Goal: Transaction & Acquisition: Download file/media

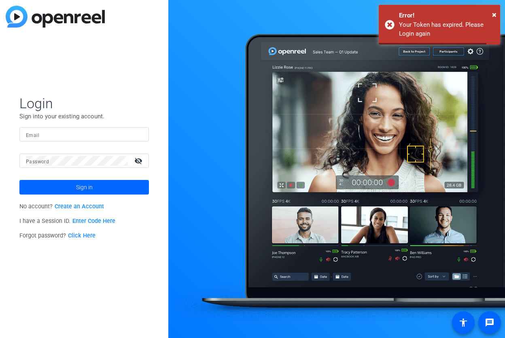
click at [64, 135] on input "Email" at bounding box center [84, 135] width 117 height 10
type input "[PERSON_NAME][EMAIL_ADDRESS][PERSON_NAME][DOMAIN_NAME]"
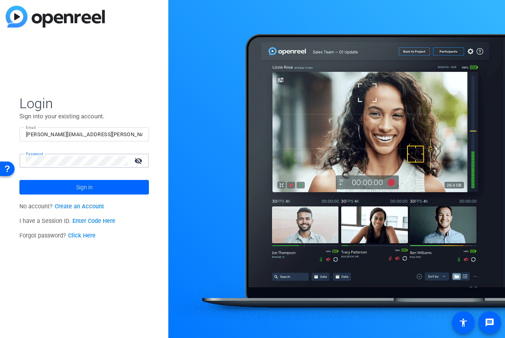
click at [19, 180] on button "Sign in" at bounding box center [84, 187] width 130 height 15
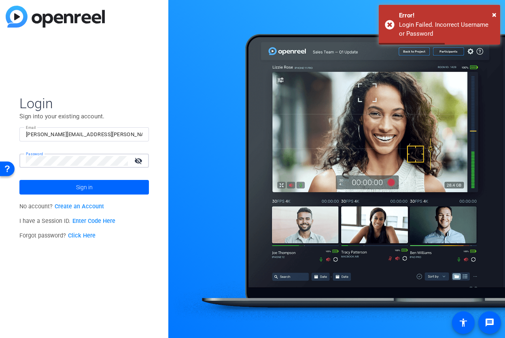
click at [19, 180] on button "Sign in" at bounding box center [84, 187] width 130 height 15
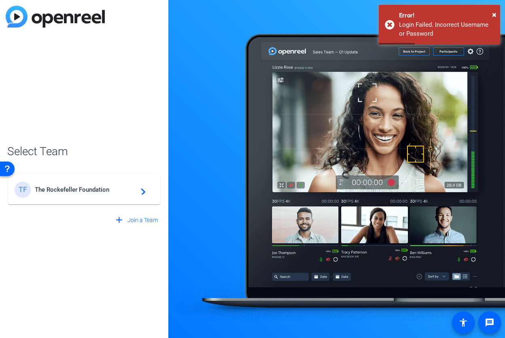
click at [63, 189] on span "The Rockefeller Foundation" at bounding box center [85, 189] width 101 height 7
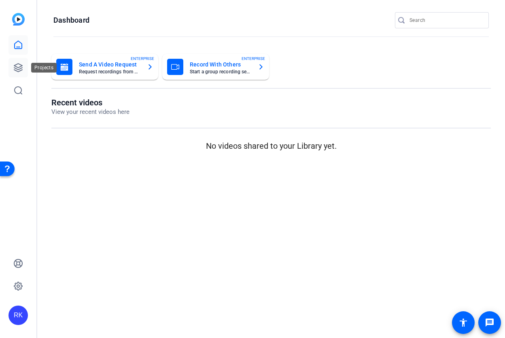
click at [26, 69] on link at bounding box center [18, 67] width 19 height 19
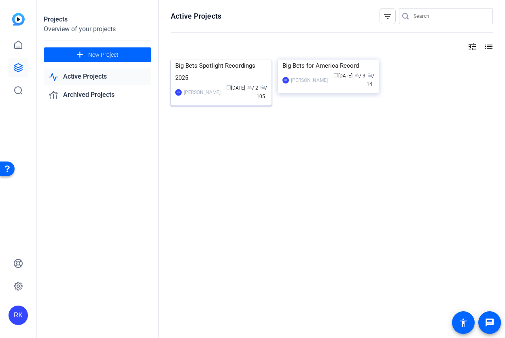
click at [217, 84] on div "Big Bets Spotlight Recordings 2025" at bounding box center [221, 72] width 92 height 24
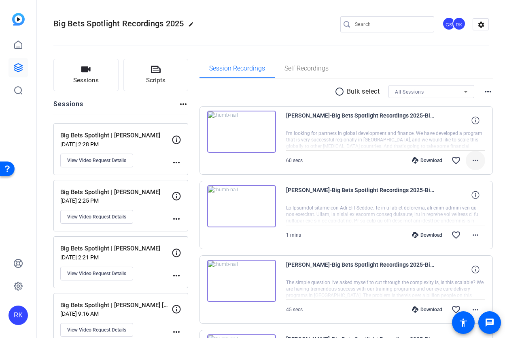
click at [475, 161] on mat-icon "more_horiz" at bounding box center [476, 160] width 10 height 10
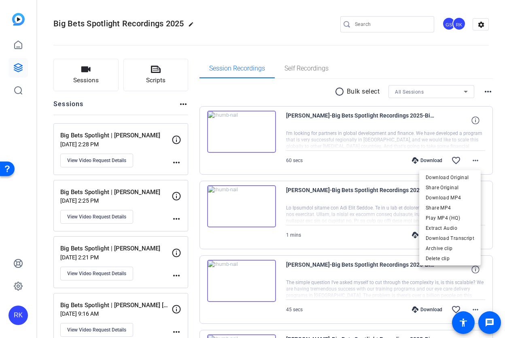
click at [455, 198] on span "Download MP4" at bounding box center [450, 198] width 49 height 10
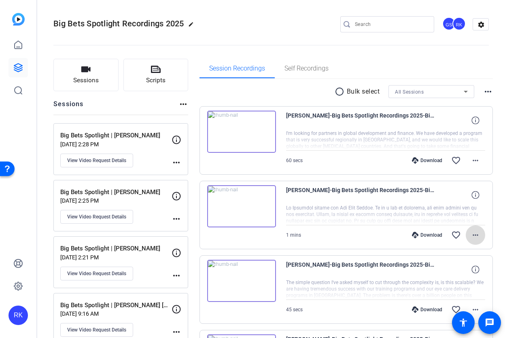
click at [471, 234] on mat-icon "more_horiz" at bounding box center [476, 235] width 10 height 10
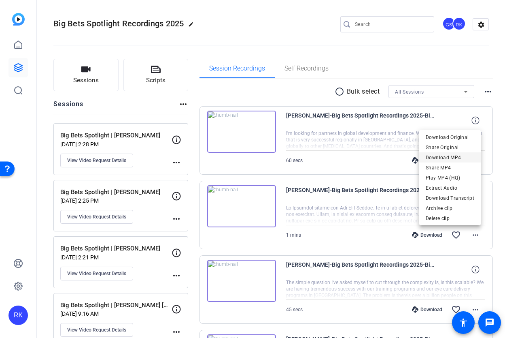
click at [468, 153] on span "Download MP4" at bounding box center [450, 158] width 49 height 10
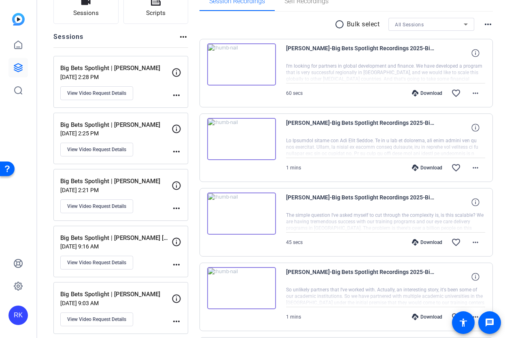
scroll to position [94, 0]
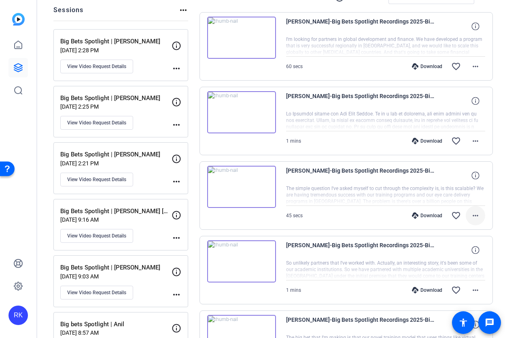
click at [475, 216] on mat-icon "more_horiz" at bounding box center [476, 215] width 10 height 10
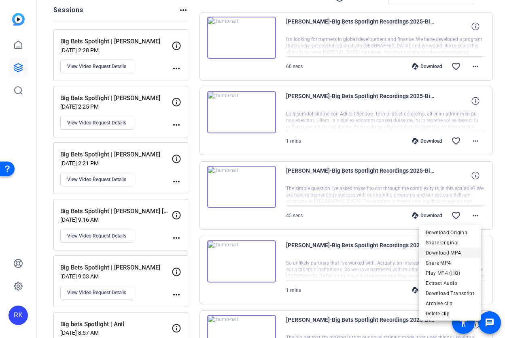
click at [468, 253] on span "Download MP4" at bounding box center [450, 252] width 49 height 10
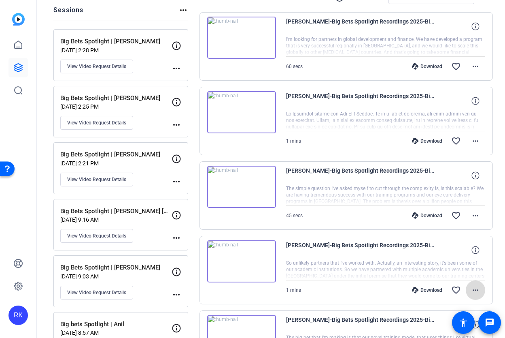
click at [473, 286] on mat-icon "more_horiz" at bounding box center [476, 290] width 10 height 10
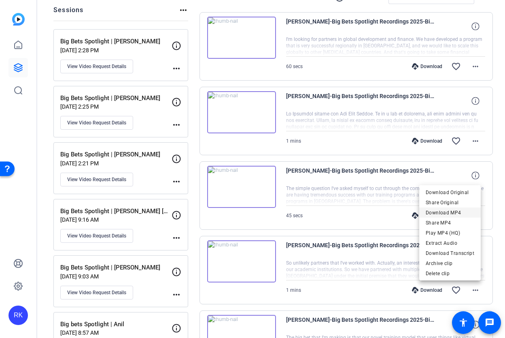
click at [458, 213] on span "Download MP4" at bounding box center [450, 212] width 49 height 10
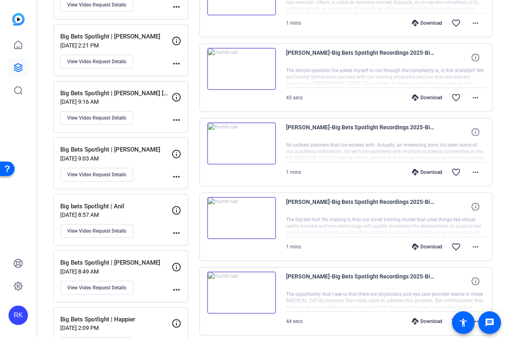
scroll to position [229, 0]
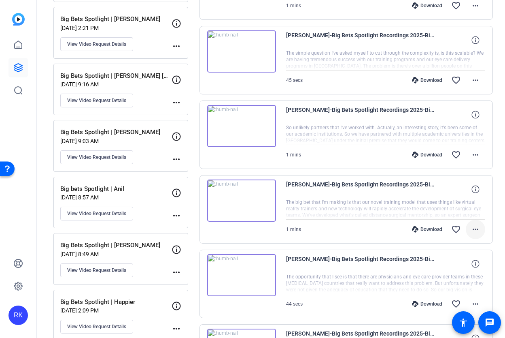
click at [476, 232] on span at bounding box center [475, 228] width 19 height 19
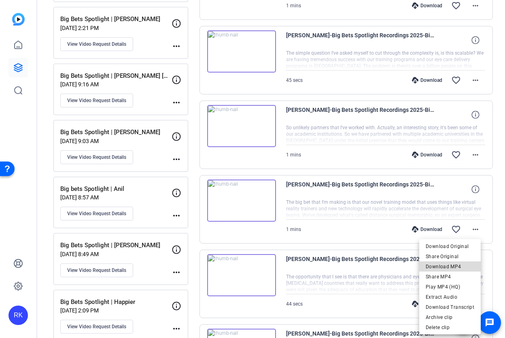
click at [461, 265] on span "Download MP4" at bounding box center [450, 266] width 49 height 10
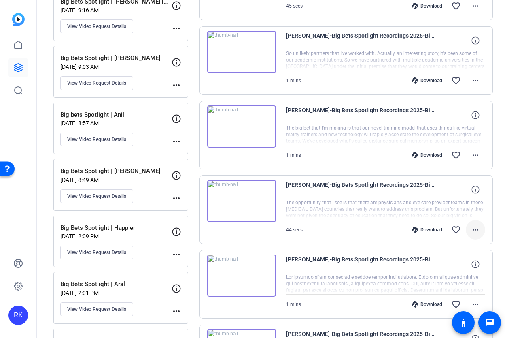
scroll to position [303, 0]
click at [471, 232] on mat-icon "more_horiz" at bounding box center [476, 230] width 10 height 10
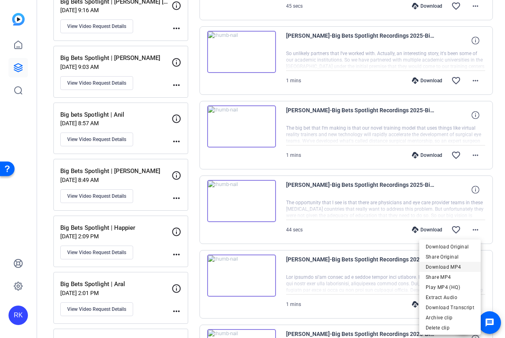
click at [465, 269] on span "Download MP4" at bounding box center [450, 266] width 49 height 10
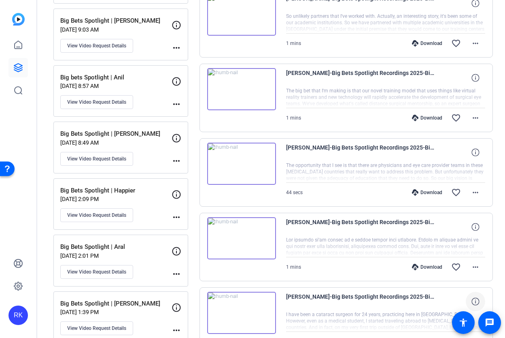
scroll to position [398, 0]
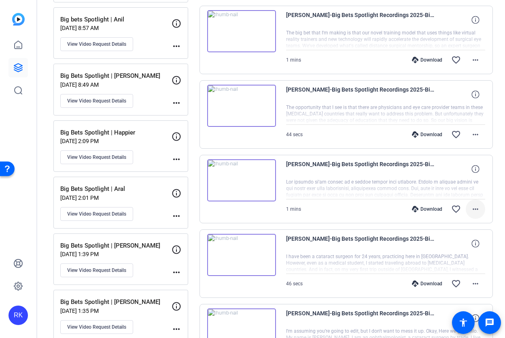
click at [474, 210] on mat-icon "more_horiz" at bounding box center [476, 209] width 10 height 10
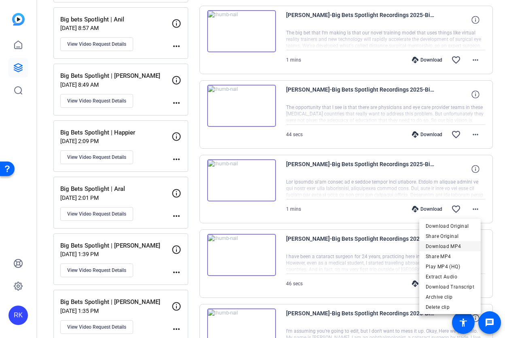
click at [463, 247] on span "Download MP4" at bounding box center [450, 246] width 49 height 10
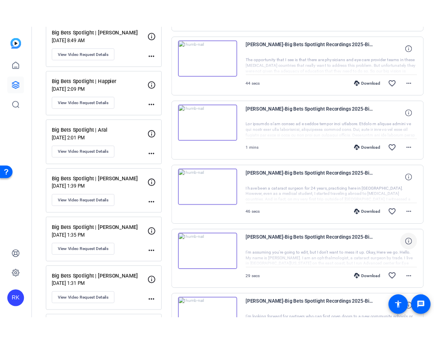
scroll to position [477, 0]
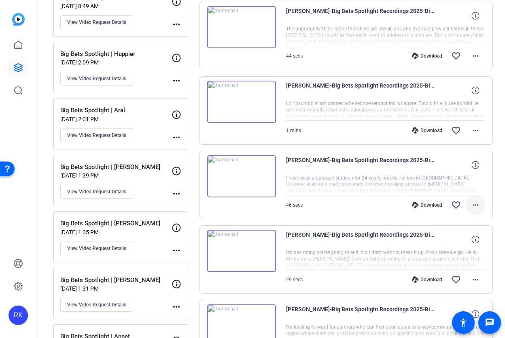
click at [474, 208] on mat-icon "more_horiz" at bounding box center [476, 205] width 10 height 10
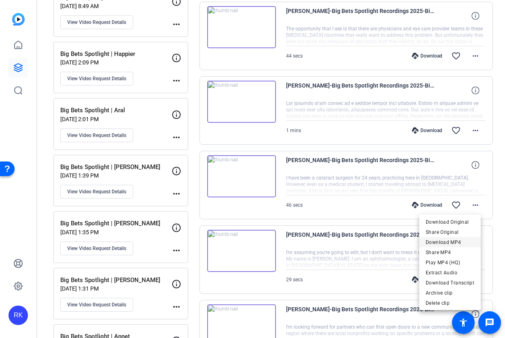
click at [462, 238] on span "Download MP4" at bounding box center [450, 242] width 49 height 10
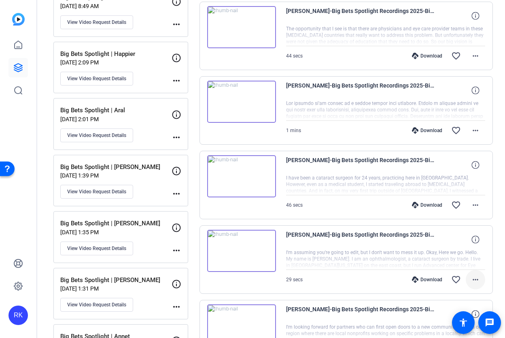
click at [475, 281] on mat-icon "more_horiz" at bounding box center [476, 279] width 10 height 10
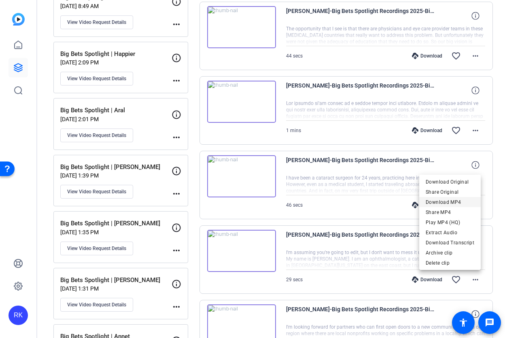
click at [455, 199] on span "Download MP4" at bounding box center [450, 202] width 49 height 10
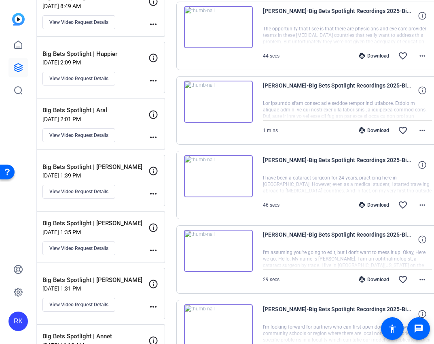
click at [193, 140] on div "Sessions Scripts Sessions more_horiz Big Bets Spotlight | [PERSON_NAME] [DATE] …" at bounding box center [235, 148] width 397 height 1153
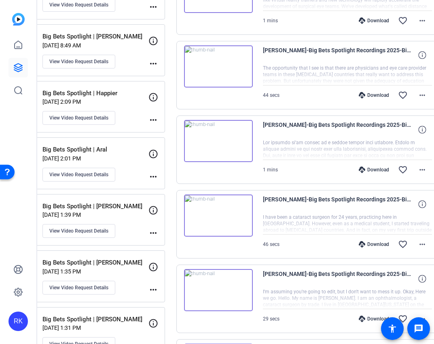
scroll to position [514, 0]
